Goal: Task Accomplishment & Management: Use online tool/utility

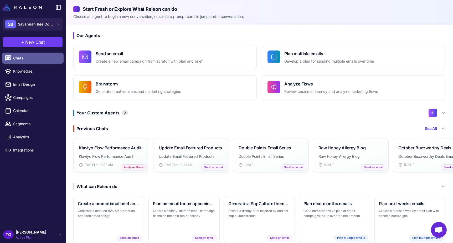
click at [23, 59] on span "Chats" at bounding box center [36, 58] width 46 height 6
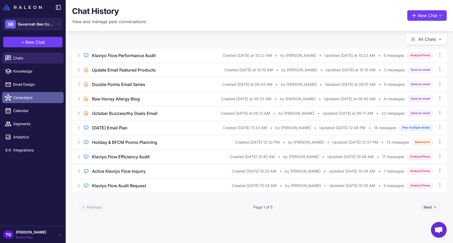
click at [29, 99] on span "Campaigns" at bounding box center [36, 98] width 46 height 6
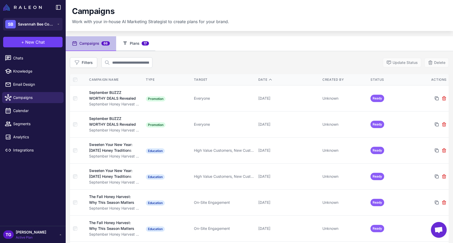
click at [134, 45] on button "Plans 17" at bounding box center [135, 43] width 39 height 15
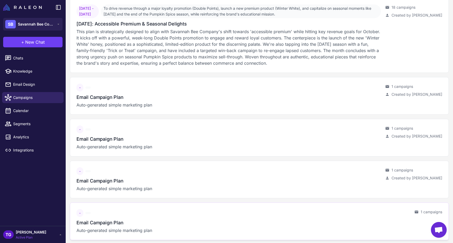
click at [106, 219] on h3 "Email Campaign Plan" at bounding box center [99, 222] width 47 height 7
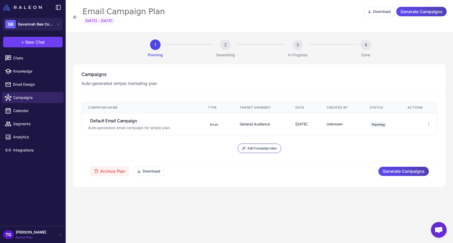
click at [73, 15] on icon at bounding box center [75, 17] width 6 height 6
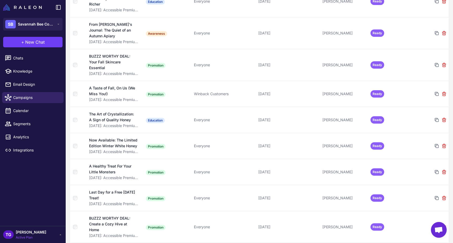
scroll to position [1569, 0]
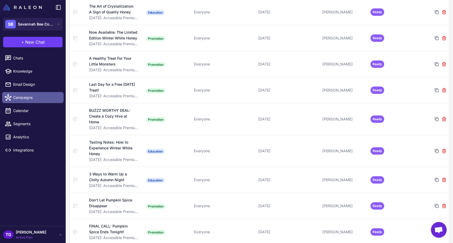
click at [30, 94] on link "Campaigns" at bounding box center [32, 97] width 61 height 11
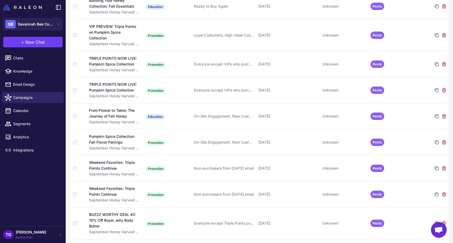
scroll to position [0, 0]
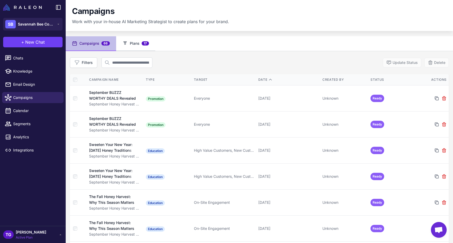
click at [134, 44] on button "Plans 17" at bounding box center [135, 43] width 39 height 15
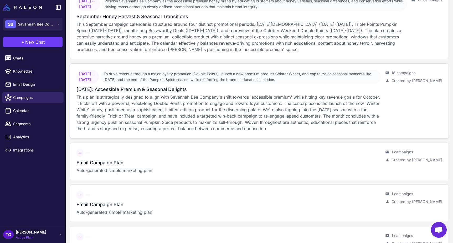
click at [99, 70] on span "[DATE] - [DATE]" at bounding box center [87, 77] width 22 height 14
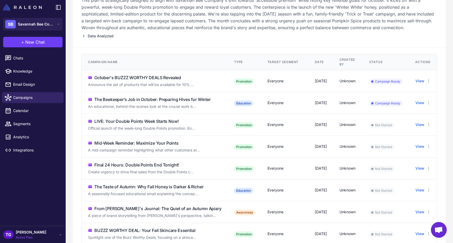
scroll to position [91, 0]
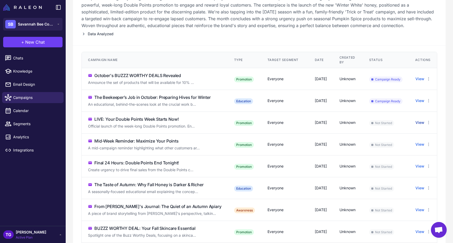
click at [424, 122] on button "View" at bounding box center [419, 123] width 9 height 6
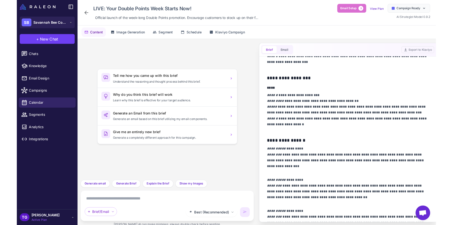
scroll to position [184, 0]
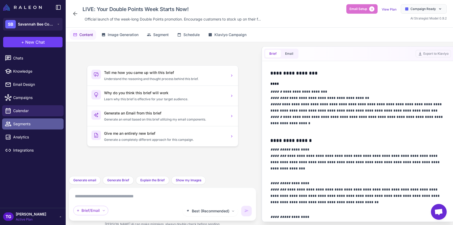
click at [24, 123] on span "Segments" at bounding box center [36, 124] width 46 height 6
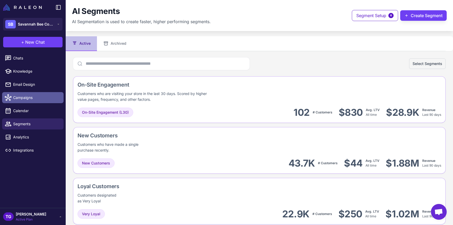
click at [35, 98] on span "Campaigns" at bounding box center [36, 98] width 46 height 6
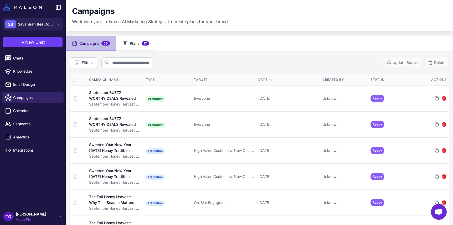
click at [132, 41] on button "Plans 17" at bounding box center [135, 43] width 39 height 15
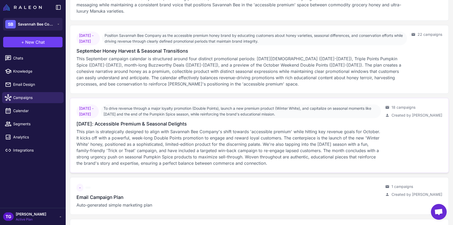
click at [99, 107] on span "October 1, 2025 - October 31, 2025" at bounding box center [87, 111] width 22 height 14
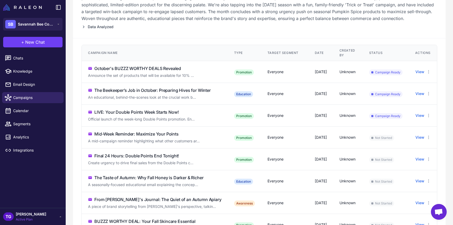
scroll to position [64, 0]
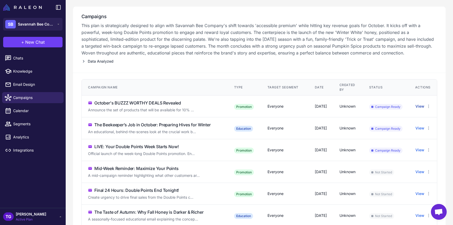
click at [424, 106] on button "View" at bounding box center [419, 106] width 9 height 6
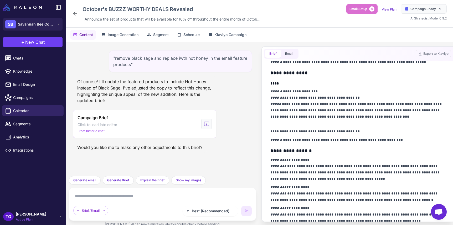
scroll to position [240, 0]
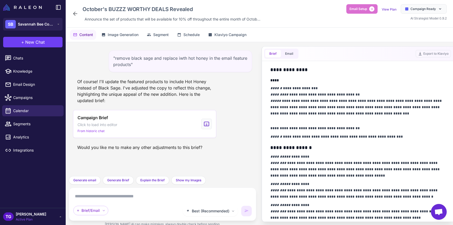
click at [238, 108] on div ""remove black sage and replace iwth hot honey in the email feature products" Of…" at bounding box center [162, 109] width 187 height 134
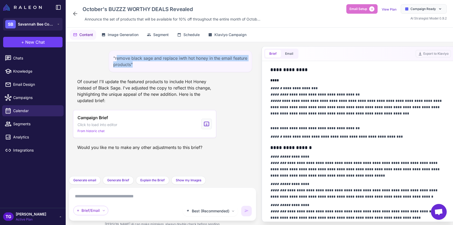
drag, startPoint x: 117, startPoint y: 56, endPoint x: 168, endPoint y: 64, distance: 52.0
click at [168, 64] on div ""remove black sage and replace iwth hot honey in the email feature products"" at bounding box center [180, 61] width 143 height 22
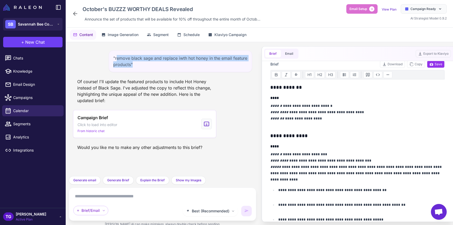
scroll to position [0, 0]
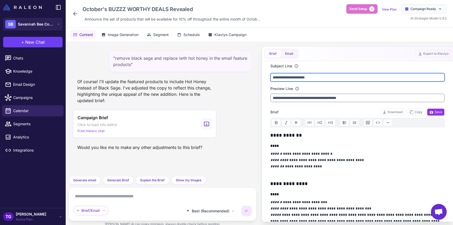
drag, startPoint x: 273, startPoint y: 76, endPoint x: 325, endPoint y: 90, distance: 53.6
click at [325, 90] on div "**********" at bounding box center [357, 82] width 174 height 39
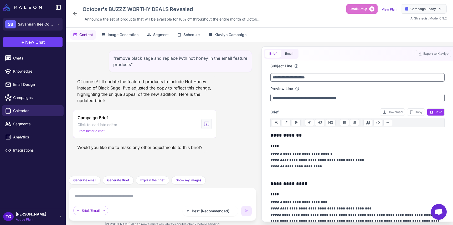
click at [235, 101] on div "Of course! I'll update the featured products to include Hot Honey instead of Bl…" at bounding box center [162, 90] width 179 height 29
click at [229, 128] on div "Campaign Brief Click to load into editor From historic chat" at bounding box center [162, 124] width 179 height 28
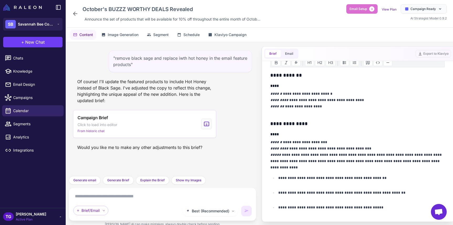
scroll to position [52, 0]
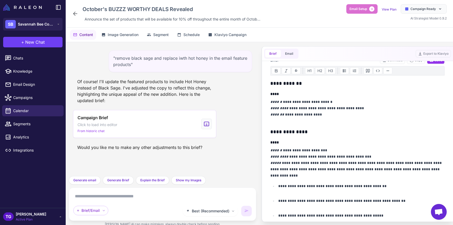
click at [78, 14] on div "October's BUZZZ WORTHY DEALS Revealed Announce the set of products that will be…" at bounding box center [167, 13] width 191 height 19
click at [76, 13] on icon at bounding box center [75, 14] width 4 height 4
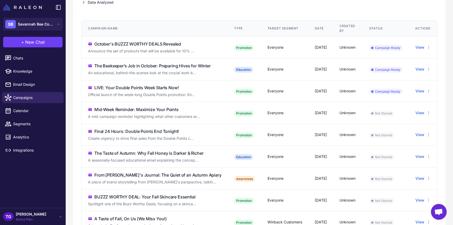
scroll to position [129, 0]
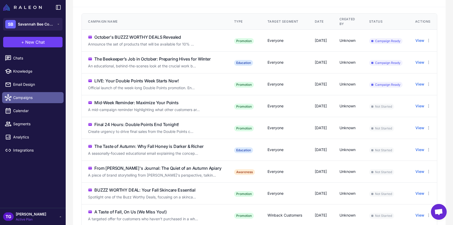
click at [19, 95] on span "Campaigns" at bounding box center [36, 98] width 46 height 6
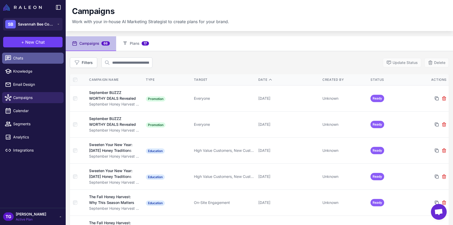
click at [18, 60] on span "Chats" at bounding box center [36, 58] width 46 height 6
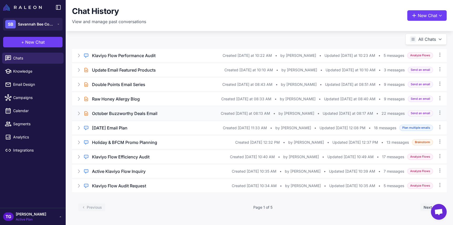
click at [120, 113] on h3 "October Buzzworthy Deals Email" at bounding box center [124, 113] width 65 height 6
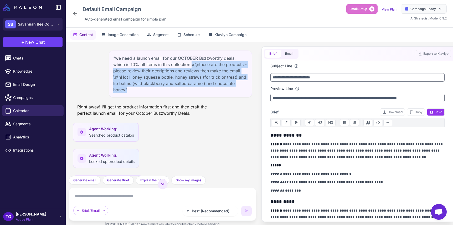
drag, startPoint x: 192, startPoint y: 63, endPoint x: 233, endPoint y: 92, distance: 50.5
click at [233, 92] on div ""we need a launch email for our OCTOBER Buzzworthy deals. which is 10% all item…" at bounding box center [180, 73] width 143 height 47
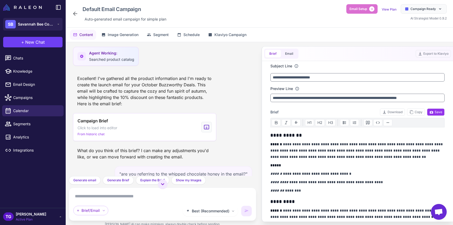
scroll to position [237, 0]
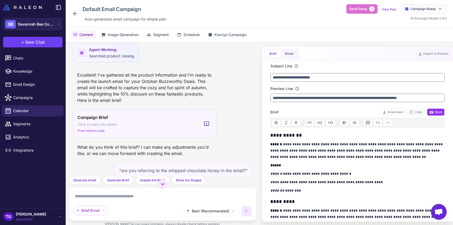
click at [151, 120] on div "Campaign Brief Click to load into editor From historic chat" at bounding box center [144, 124] width 143 height 28
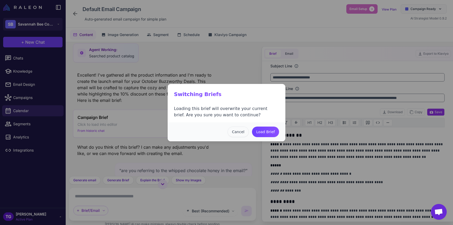
click at [238, 131] on button "Cancel" at bounding box center [238, 131] width 21 height 11
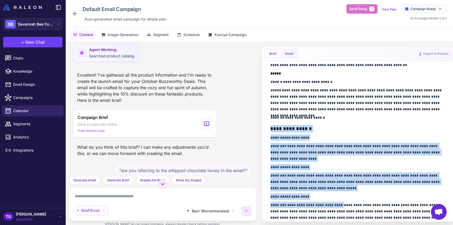
scroll to position [230, 0]
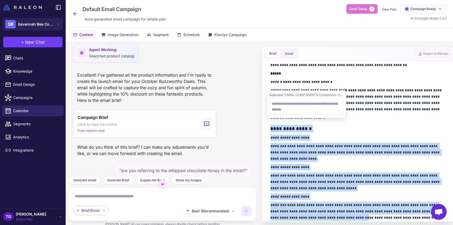
drag, startPoint x: 270, startPoint y: 129, endPoint x: 343, endPoint y: 214, distance: 111.7
click at [343, 214] on div "**********" at bounding box center [357, 61] width 174 height 320
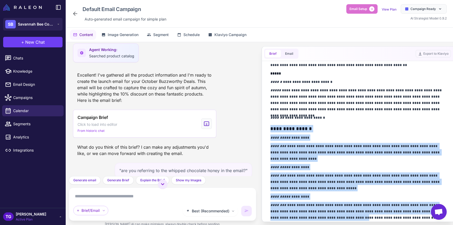
click at [300, 161] on div "**********" at bounding box center [357, 61] width 174 height 320
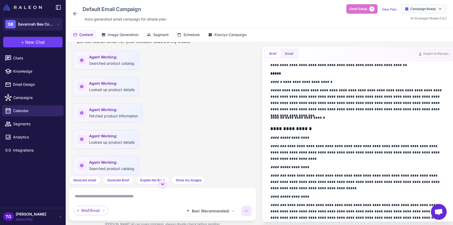
scroll to position [0, 0]
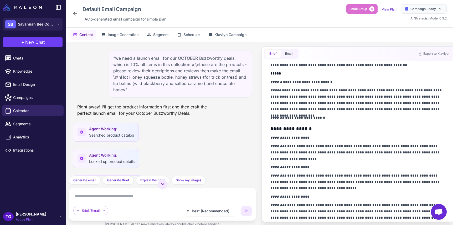
click at [333, 99] on p "**********" at bounding box center [357, 99] width 174 height 25
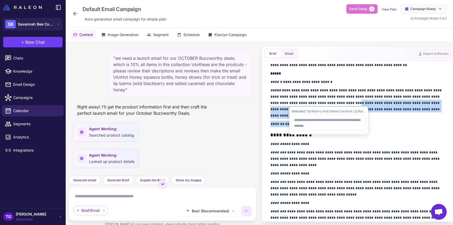
drag, startPoint x: 328, startPoint y: 98, endPoint x: 332, endPoint y: 103, distance: 6.7
click at [351, 128] on div "**********" at bounding box center [357, 64] width 174 height 326
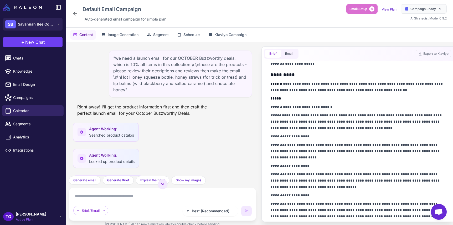
scroll to position [204, 0]
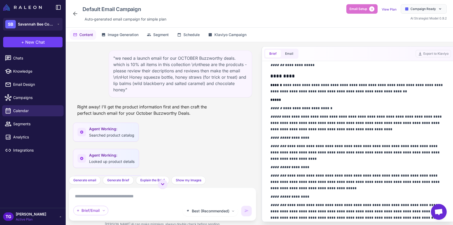
click at [347, 118] on p "**********" at bounding box center [357, 122] width 174 height 19
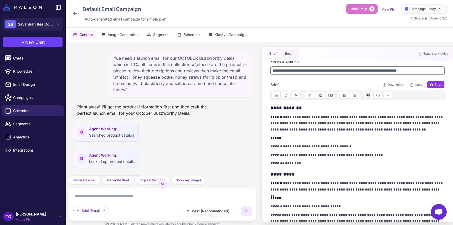
scroll to position [0, 0]
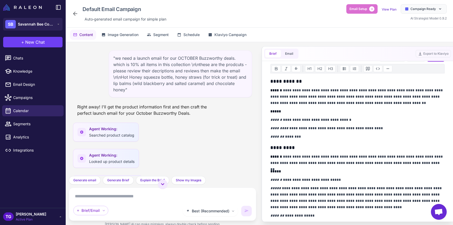
click at [30, 215] on span "[PERSON_NAME]" at bounding box center [31, 214] width 30 height 6
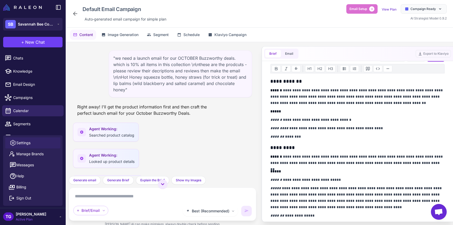
click at [26, 142] on span "Settings" at bounding box center [23, 143] width 14 height 6
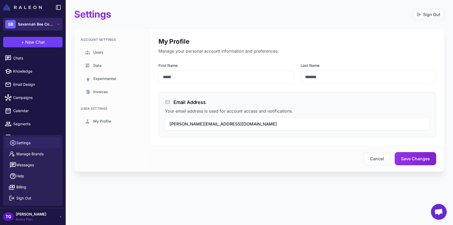
click at [35, 25] on span "Savannah Bee Company" at bounding box center [36, 24] width 37 height 6
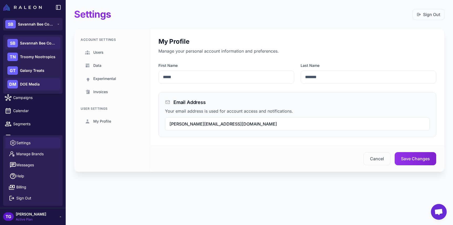
click at [30, 86] on span "DOE Media" at bounding box center [30, 84] width 20 height 6
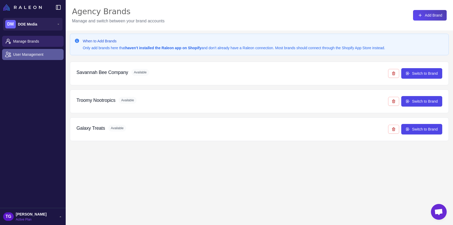
click at [33, 54] on span "User Management" at bounding box center [36, 55] width 46 height 6
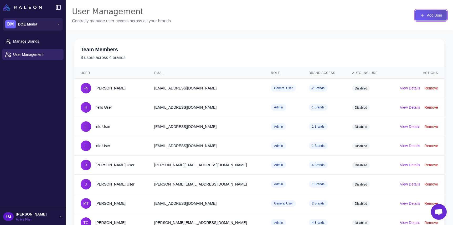
click at [421, 17] on icon at bounding box center [422, 15] width 5 height 5
select select "*******"
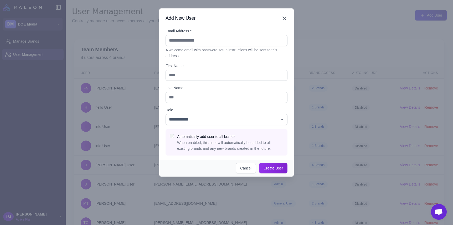
click at [284, 18] on icon "button" at bounding box center [284, 18] width 3 height 3
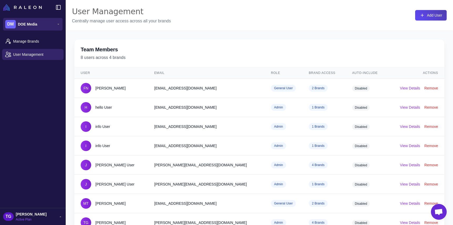
click at [44, 28] on button "[PERSON_NAME] Media" at bounding box center [32, 24] width 59 height 13
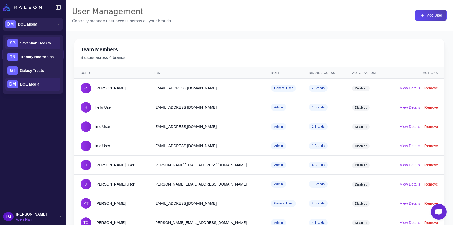
click at [44, 40] on span "Savannah Bee Company" at bounding box center [38, 43] width 37 height 6
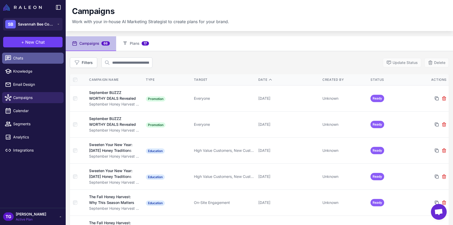
click at [25, 57] on span "Chats" at bounding box center [36, 58] width 46 height 6
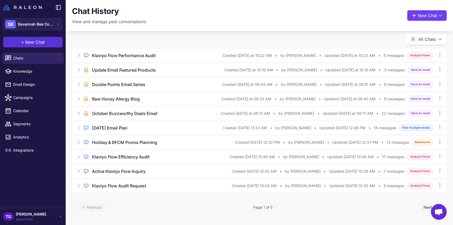
click at [42, 45] on span "New Chat" at bounding box center [34, 42] width 19 height 6
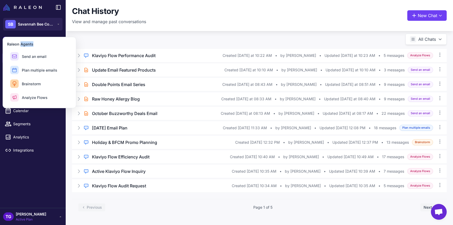
drag, startPoint x: 20, startPoint y: 44, endPoint x: 34, endPoint y: 44, distance: 14.2
click at [34, 44] on h3 "Raleon Agents" at bounding box center [39, 44] width 65 height 6
click at [39, 33] on div "SB Savannah Bee Company" at bounding box center [33, 24] width 66 height 19
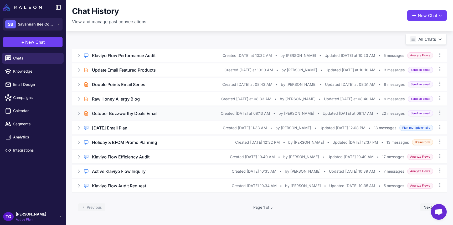
click at [158, 115] on div "October Buzzworthy Deals Email" at bounding box center [156, 113] width 129 height 6
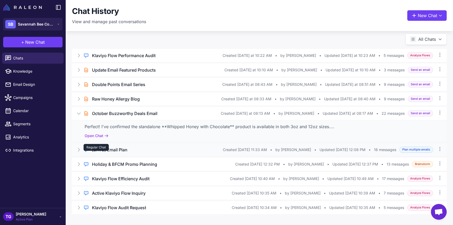
click at [104, 149] on div "Regular Chat" at bounding box center [96, 147] width 25 height 7
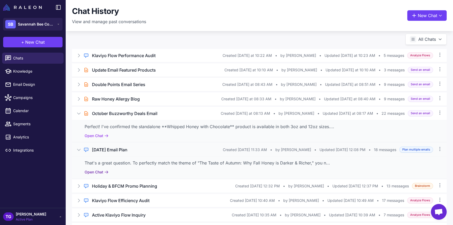
click at [97, 171] on button "Open Chat" at bounding box center [97, 172] width 24 height 6
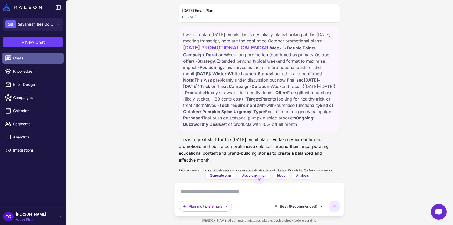
click at [33, 57] on span "Chats" at bounding box center [36, 58] width 46 height 6
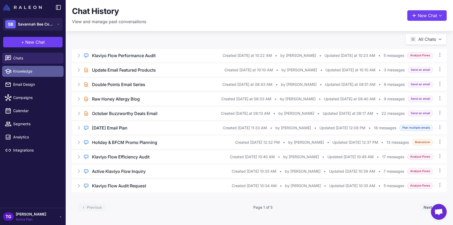
click at [25, 73] on span "Knowledge" at bounding box center [36, 71] width 46 height 6
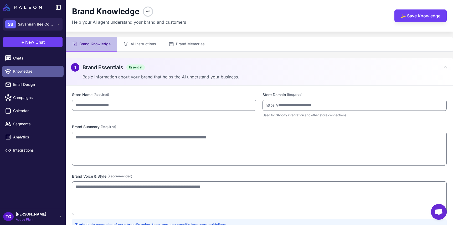
type input "**********"
type textarea "**********"
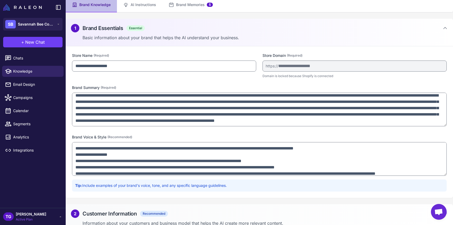
scroll to position [46, 0]
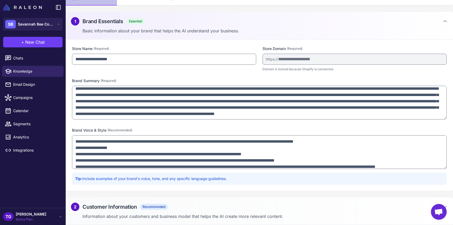
click at [106, 209] on h2 "Customer Information" at bounding box center [110, 207] width 54 height 8
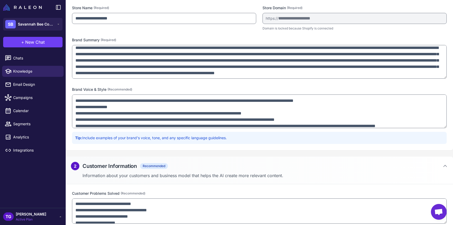
scroll to position [0, 0]
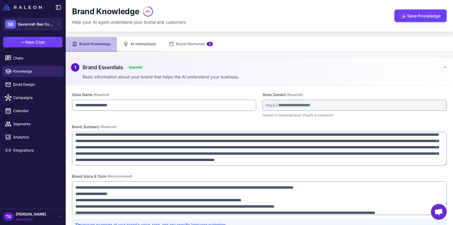
click at [138, 43] on button "AI Instructions" at bounding box center [139, 44] width 45 height 15
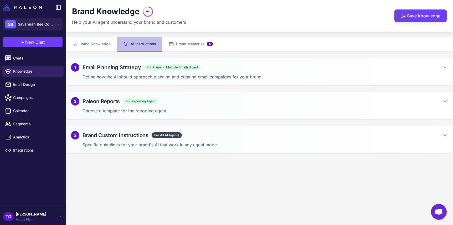
click at [109, 70] on h2 "Email Planning Strategy" at bounding box center [112, 67] width 58 height 8
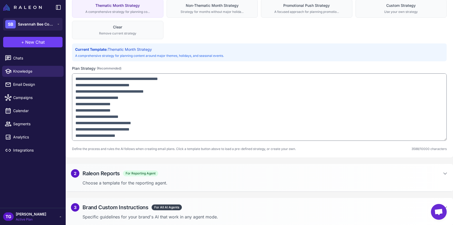
scroll to position [100, 0]
click at [111, 172] on h2 "Raleon Reports" at bounding box center [101, 173] width 37 height 8
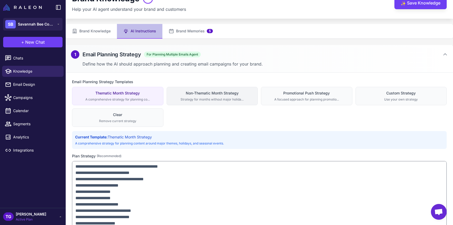
scroll to position [0, 0]
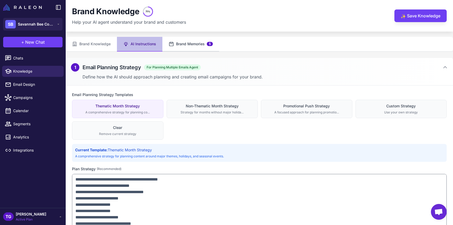
click at [175, 39] on button "Brand Memories 5" at bounding box center [190, 44] width 57 height 15
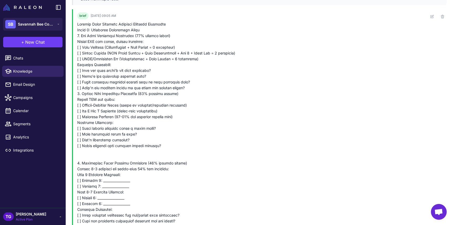
scroll to position [323, 0]
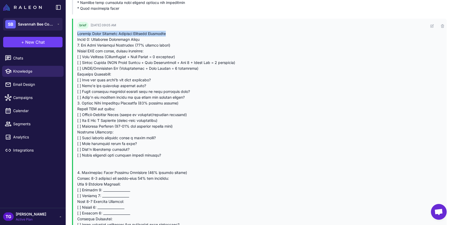
drag, startPoint x: 77, startPoint y: 33, endPoint x: 180, endPoint y: 33, distance: 102.5
click at [180, 33] on div at bounding box center [250, 167] width 346 height 272
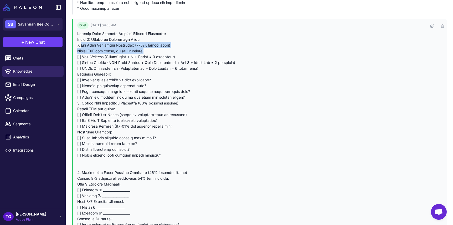
drag, startPoint x: 81, startPoint y: 44, endPoint x: 153, endPoint y: 50, distance: 72.0
click at [153, 50] on div at bounding box center [250, 167] width 346 height 272
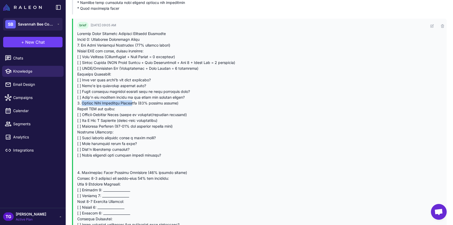
drag, startPoint x: 81, startPoint y: 103, endPoint x: 133, endPoint y: 104, distance: 51.8
click at [133, 104] on div at bounding box center [250, 167] width 346 height 272
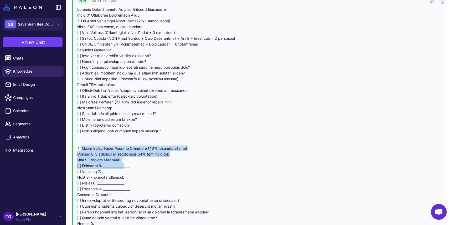
drag, startPoint x: 80, startPoint y: 148, endPoint x: 122, endPoint y: 164, distance: 45.4
click at [122, 164] on div at bounding box center [250, 143] width 346 height 272
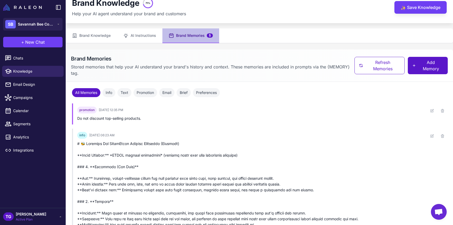
scroll to position [0, 0]
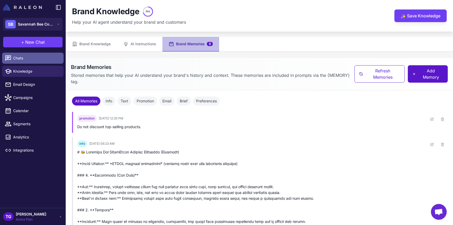
click at [30, 59] on span "Chats" at bounding box center [36, 58] width 46 height 6
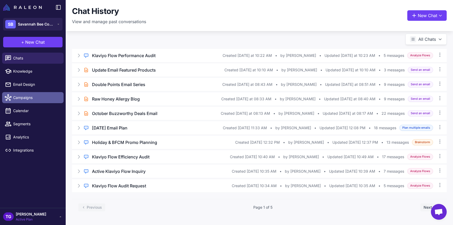
click at [24, 99] on span "Campaigns" at bounding box center [36, 98] width 46 height 6
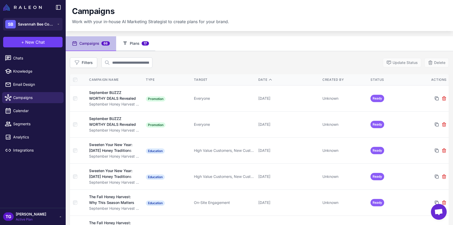
click at [126, 42] on icon at bounding box center [124, 43] width 5 height 5
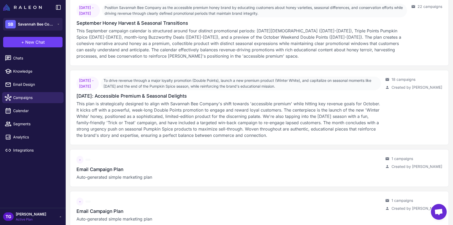
scroll to position [945, 0]
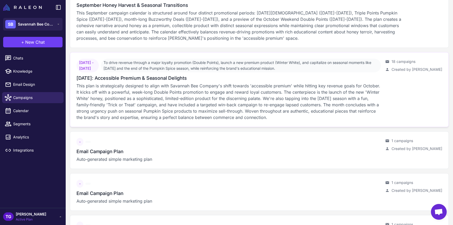
click at [105, 78] on h3 "October 2025: Accessible Premium & Seasonal Delights" at bounding box center [131, 77] width 110 height 7
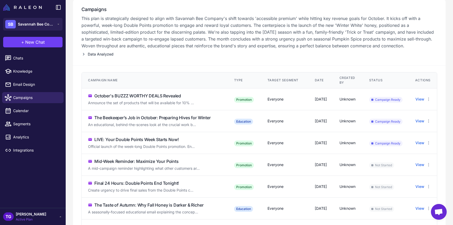
scroll to position [80, 0]
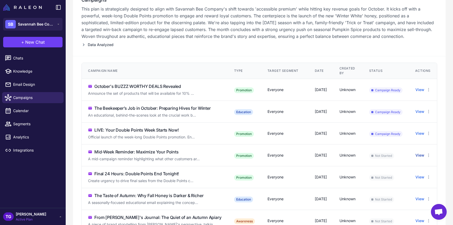
click at [424, 155] on button "View" at bounding box center [419, 155] width 9 height 6
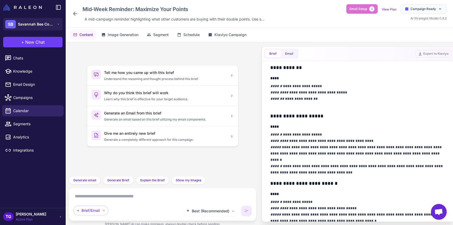
scroll to position [70, 0]
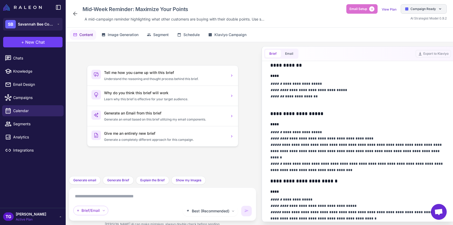
click at [437, 12] on div "Campaign Ready" at bounding box center [424, 8] width 46 height 9
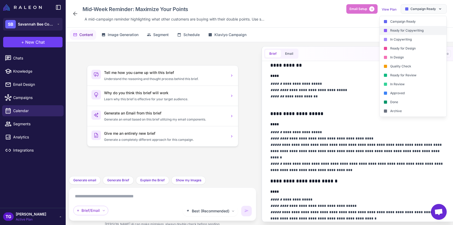
click at [425, 32] on div "Ready for Copywriting" at bounding box center [413, 30] width 67 height 9
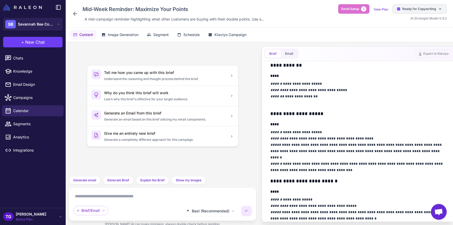
click at [444, 10] on div "Ready for Copywriting" at bounding box center [420, 8] width 54 height 9
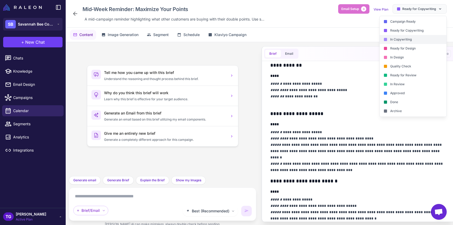
click at [424, 40] on div "In Copywriting" at bounding box center [413, 39] width 67 height 9
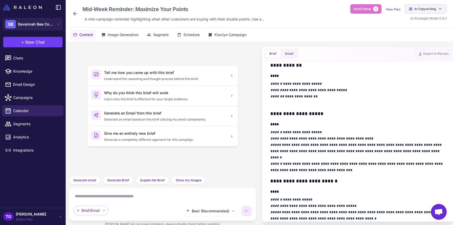
click at [438, 7] on div "In Copywriting" at bounding box center [426, 8] width 42 height 9
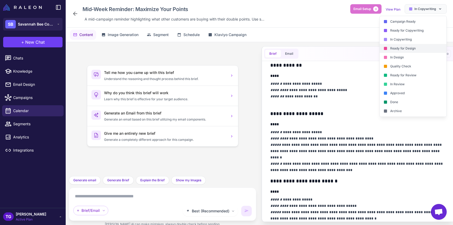
click at [418, 47] on div "Ready for Design" at bounding box center [413, 48] width 67 height 9
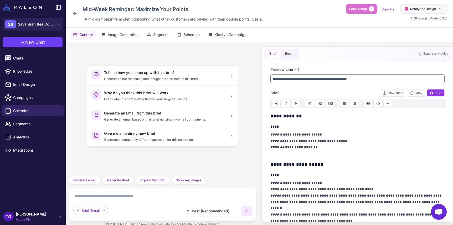
scroll to position [0, 0]
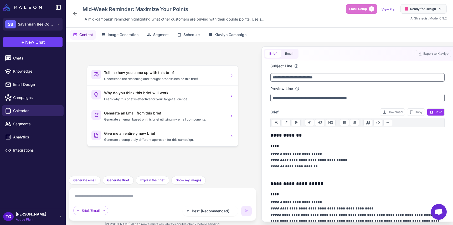
click at [300, 50] on div "Brief Email Export to Klaviyo" at bounding box center [357, 54] width 191 height 14
click at [287, 53] on button "Email" at bounding box center [289, 54] width 17 height 8
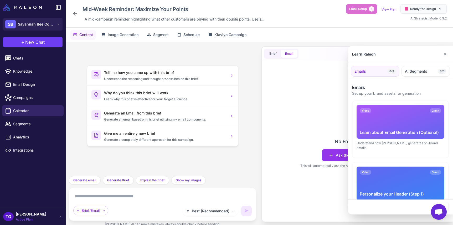
click at [317, 127] on div at bounding box center [226, 112] width 453 height 225
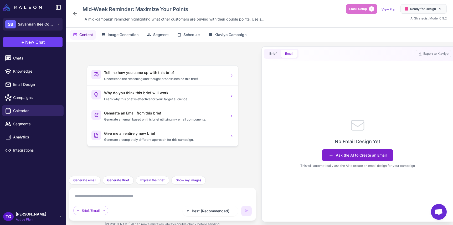
click at [350, 153] on button "Ask the AI to Create an Email" at bounding box center [357, 155] width 71 height 12
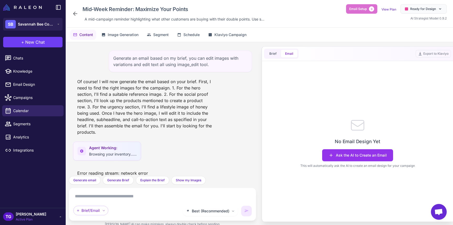
scroll to position [6, 0]
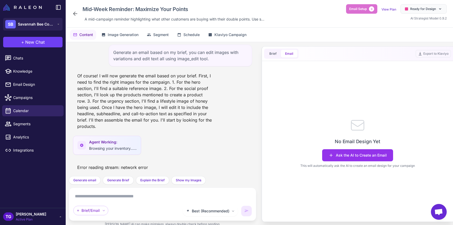
click at [177, 151] on div "Agent Working: Browsing your inventory......" at bounding box center [162, 147] width 179 height 22
click at [112, 38] on button "Image Generation" at bounding box center [119, 35] width 43 height 10
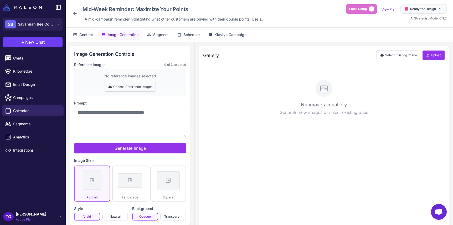
click at [124, 82] on button "Choose Reference Images" at bounding box center [130, 86] width 51 height 9
click at [131, 86] on button "Done Selecting" at bounding box center [130, 86] width 35 height 9
click at [132, 85] on button "Choose Reference Images" at bounding box center [130, 86] width 51 height 9
click at [155, 74] on div "No reference images selected" at bounding box center [130, 76] width 52 height 6
click at [227, 75] on div "No images in gallery Generate new images or select existing ones" at bounding box center [323, 99] width 239 height 61
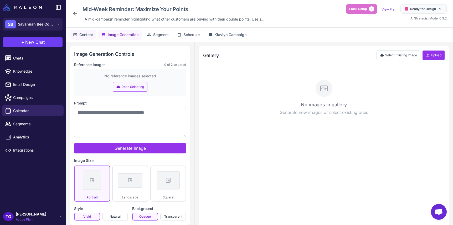
click at [85, 32] on span "Content" at bounding box center [86, 35] width 14 height 6
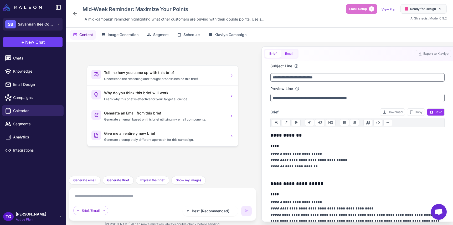
click at [289, 53] on button "Email" at bounding box center [289, 54] width 17 height 8
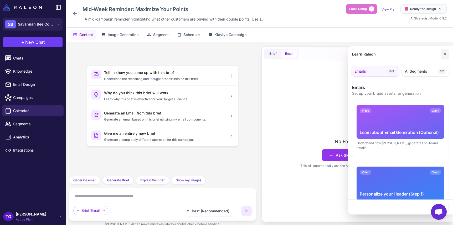
click at [446, 54] on button "✕" at bounding box center [445, 54] width 8 height 11
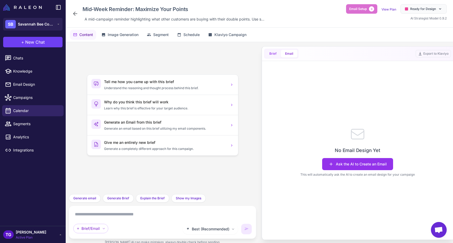
click at [271, 52] on button "Brief" at bounding box center [273, 54] width 16 height 8
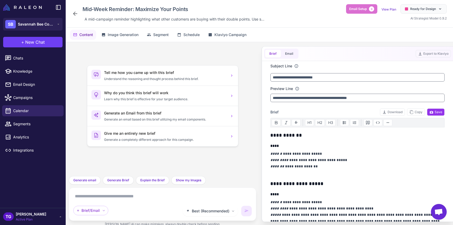
click at [315, 166] on p "**********" at bounding box center [357, 162] width 174 height 25
click at [346, 161] on p "**********" at bounding box center [357, 162] width 174 height 25
click at [339, 168] on p "**********" at bounding box center [357, 162] width 174 height 25
drag, startPoint x: 281, startPoint y: 164, endPoint x: 304, endPoint y: 175, distance: 25.3
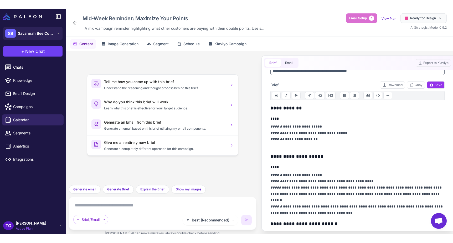
scroll to position [0, 0]
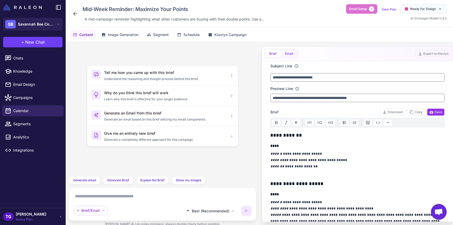
click at [291, 52] on button "Email" at bounding box center [289, 54] width 17 height 8
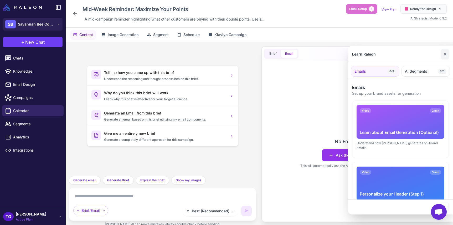
click at [446, 56] on button "✕" at bounding box center [445, 54] width 8 height 11
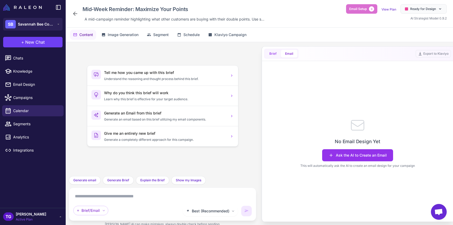
click at [271, 53] on button "Brief" at bounding box center [273, 54] width 16 height 8
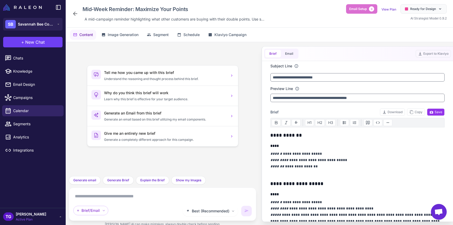
click at [314, 27] on div "Mid-Week Reminder: Maximize Your Points A mid-campaign reminder highlighting wh…" at bounding box center [259, 14] width 387 height 28
